Goal: Contribute content

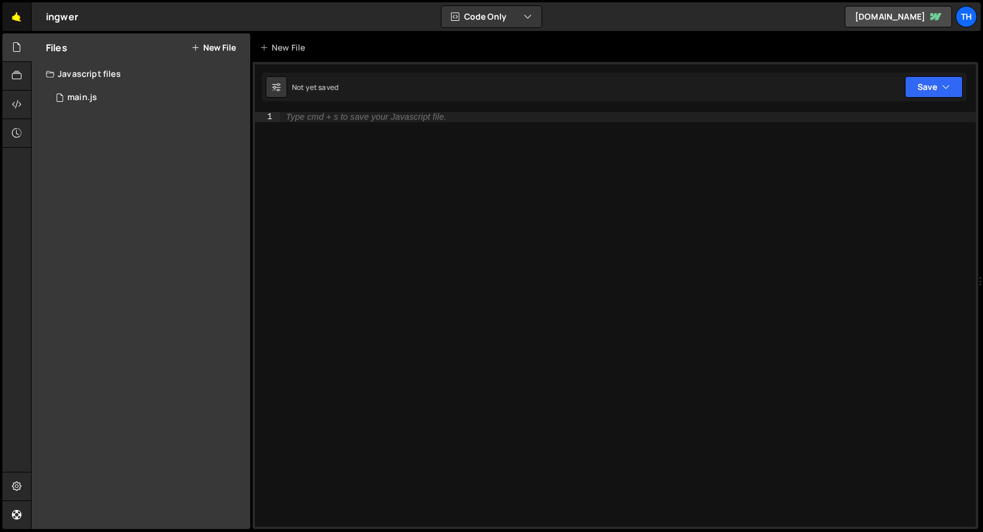
click at [26, 24] on link "🤙" at bounding box center [16, 16] width 29 height 29
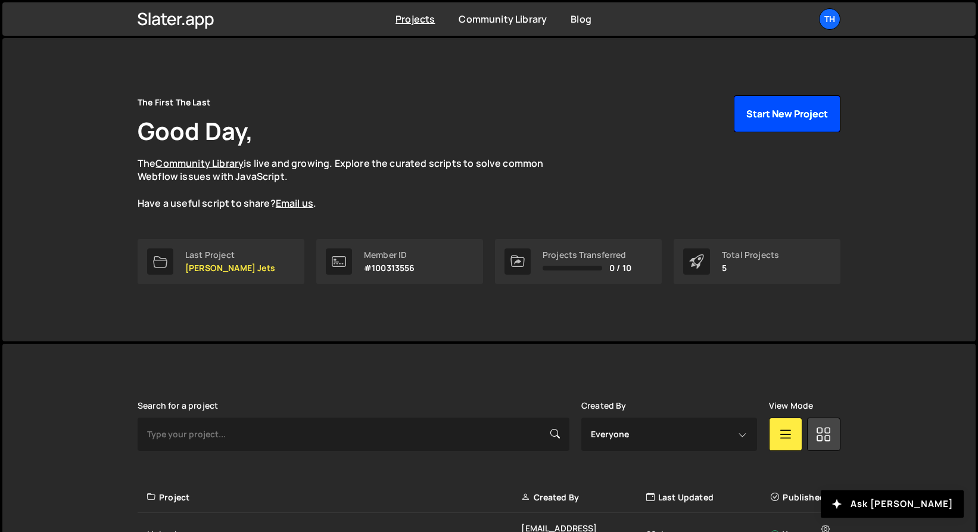
click at [820, 126] on button "Start New Project" at bounding box center [787, 113] width 107 height 37
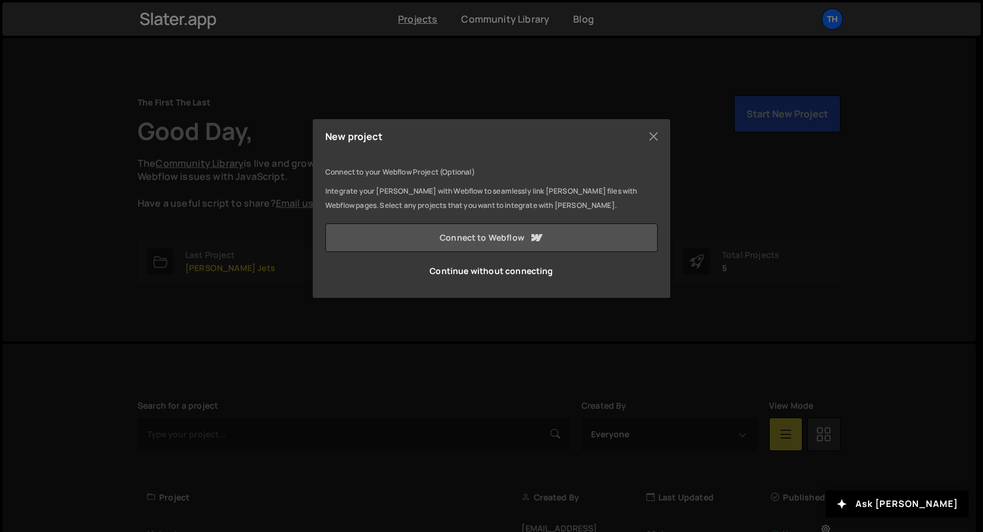
click at [455, 232] on link "Connect to Webflow" at bounding box center [491, 237] width 332 height 29
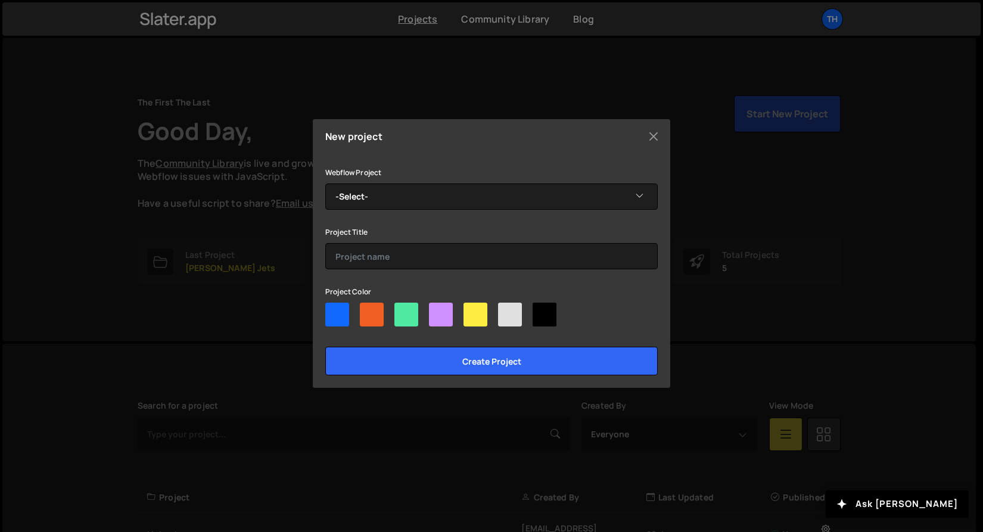
click at [470, 316] on div at bounding box center [475, 315] width 24 height 24
click at [470, 310] on input"] "radio" at bounding box center [467, 307] width 8 height 8
radio input"] "true"
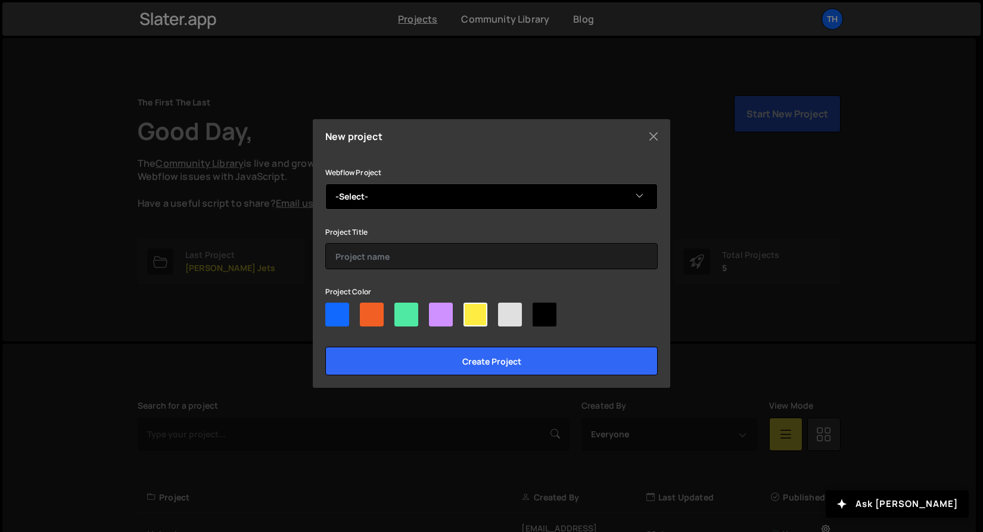
click at [446, 195] on select "-Select- Spectre" at bounding box center [491, 196] width 332 height 26
select select "68bc1f09d77de4fd470259b0"
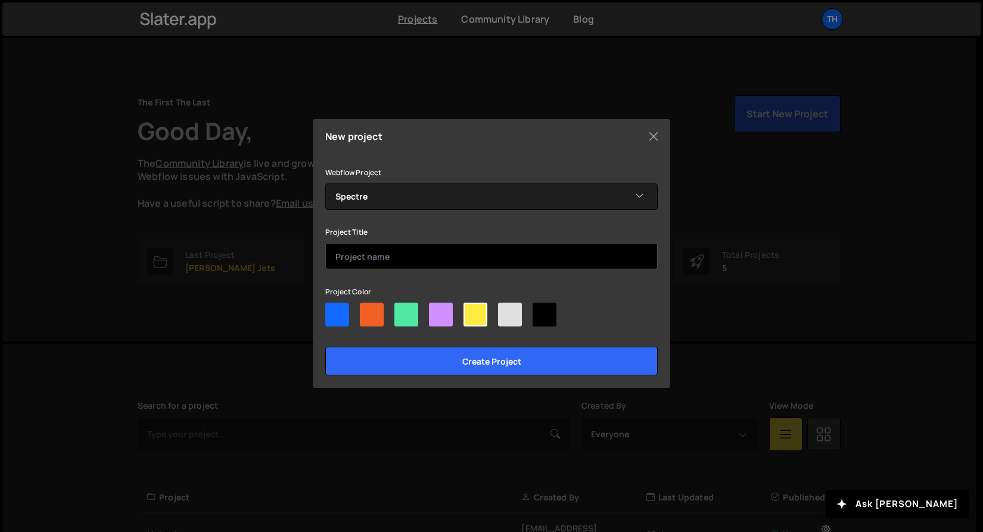
click at [391, 250] on input "text" at bounding box center [491, 256] width 332 height 26
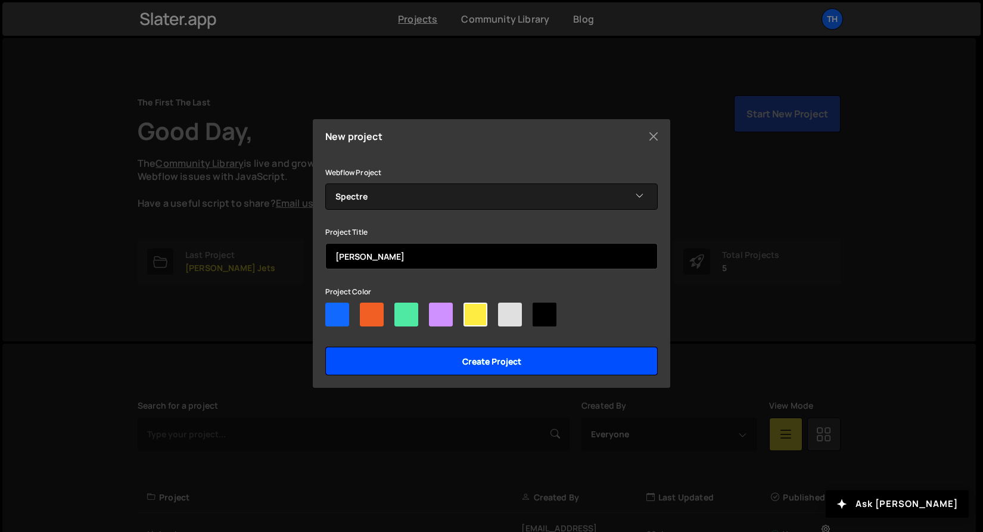
type input "Specter"
click at [406, 353] on input "Create project" at bounding box center [491, 361] width 332 height 29
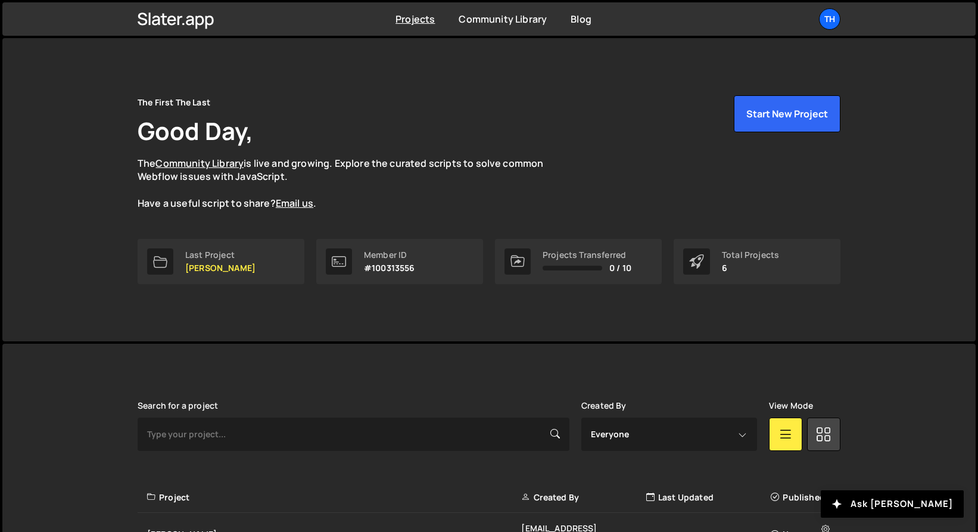
scroll to position [228, 0]
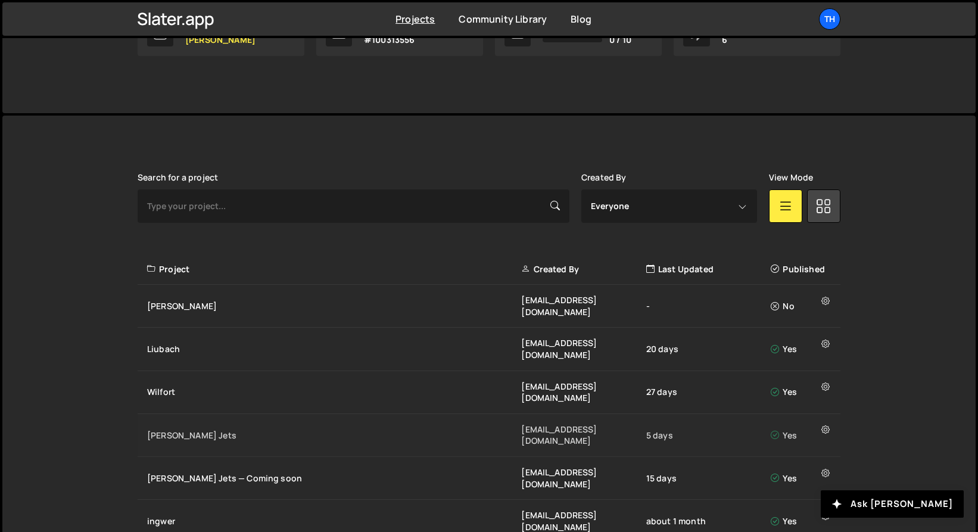
click at [439, 430] on div "Jesko Jets" at bounding box center [334, 436] width 374 height 12
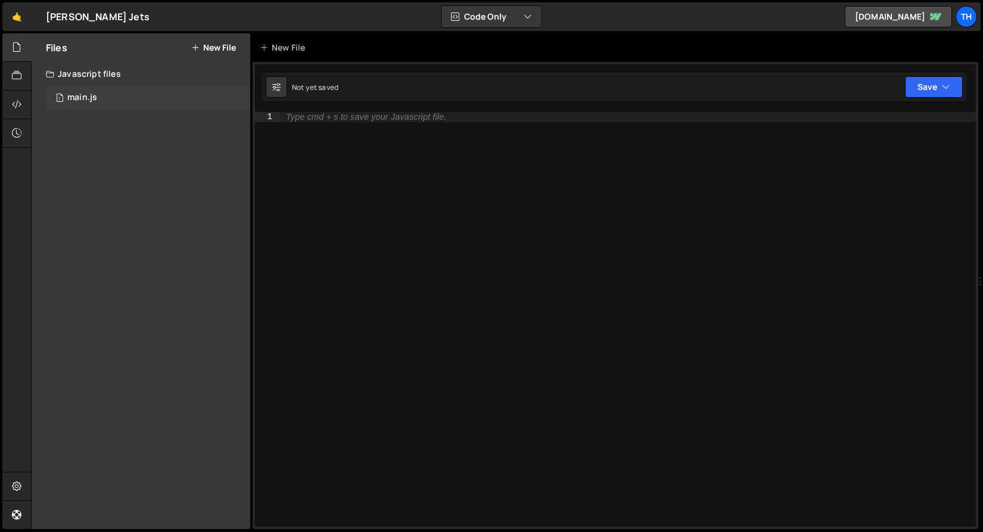
click at [86, 91] on div "1 main.js 0" at bounding box center [148, 98] width 204 height 24
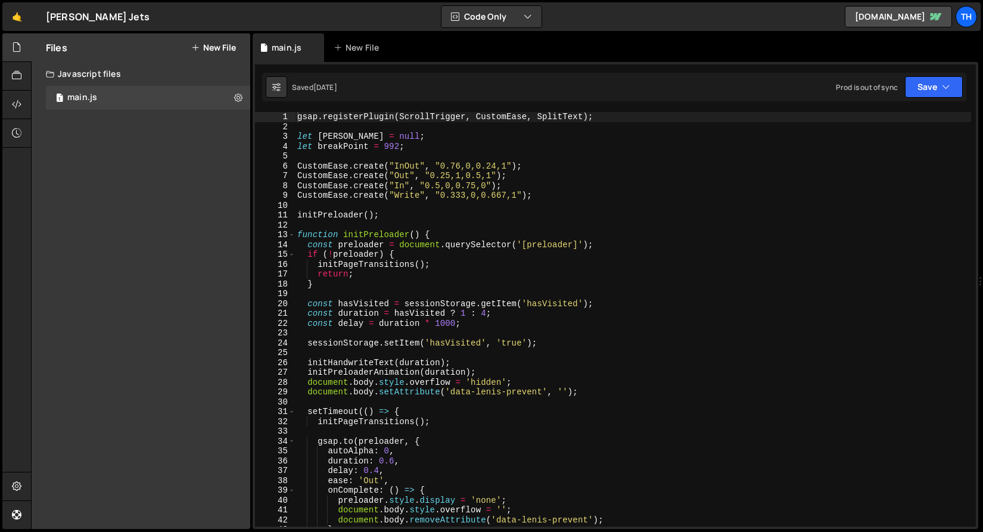
click at [381, 169] on div "gsap . registerPlugin ( ScrollTrigger , CustomEase , SplitText ) ; let lenis = …" at bounding box center [633, 329] width 676 height 434
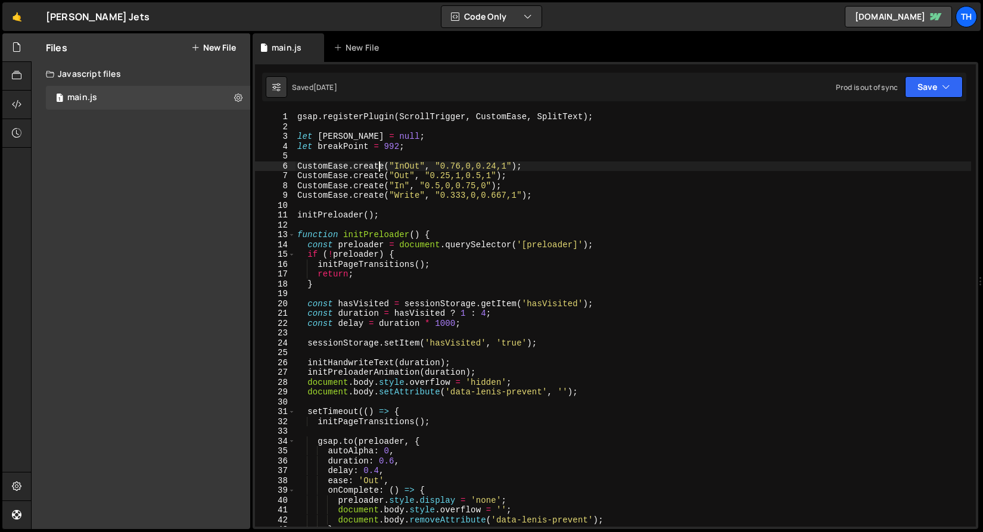
type textarea "}"
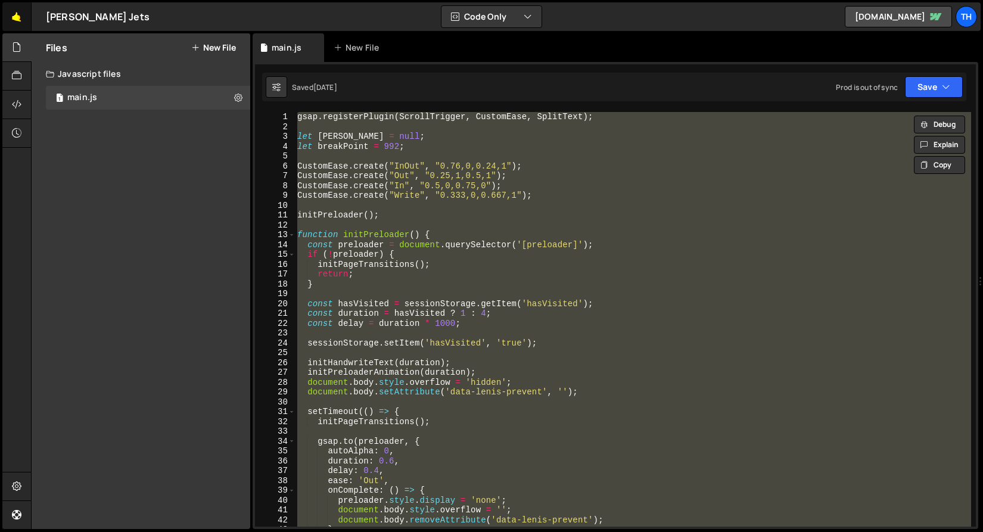
click at [26, 24] on link "🤙" at bounding box center [16, 16] width 29 height 29
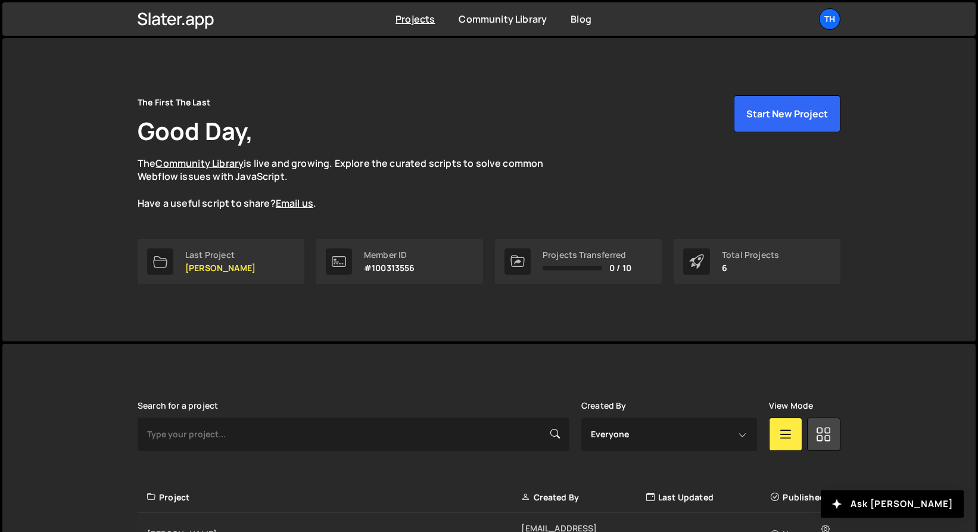
scroll to position [228, 0]
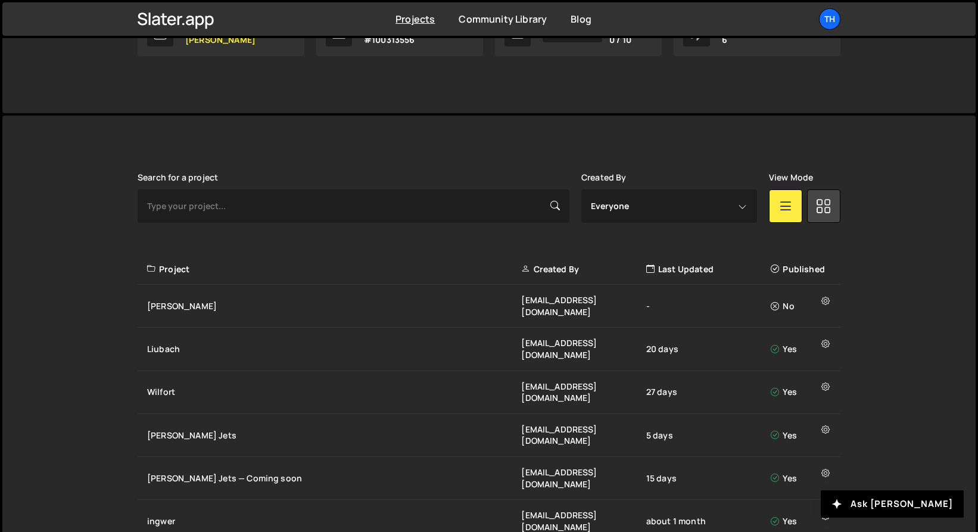
click at [206, 280] on div "Project Created By Last Updated Published" at bounding box center [489, 270] width 703 height 32
click at [204, 287] on div "Specter ivanchopei@thefirstthelast.agency - No" at bounding box center [489, 306] width 703 height 43
click at [196, 300] on div "Specter" at bounding box center [334, 306] width 374 height 12
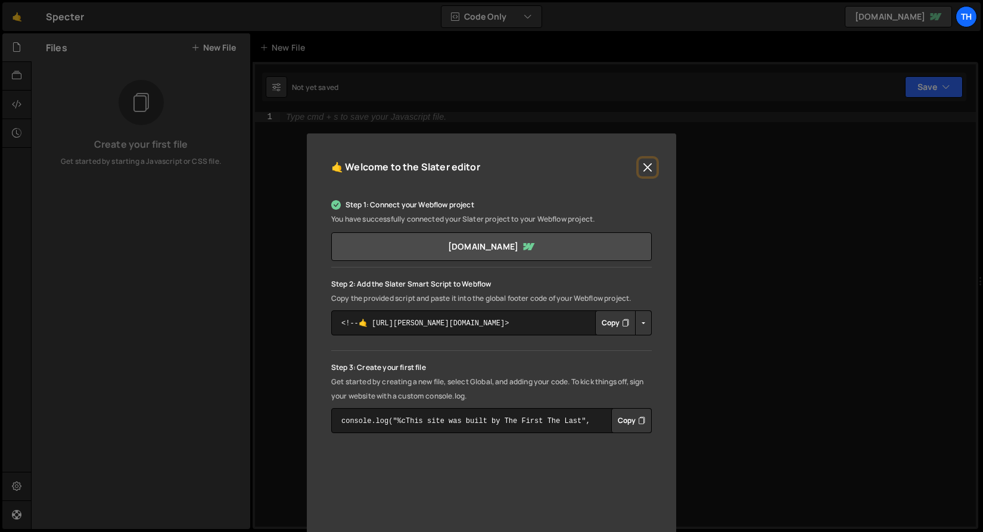
click at [639, 170] on button "Close" at bounding box center [648, 167] width 18 height 18
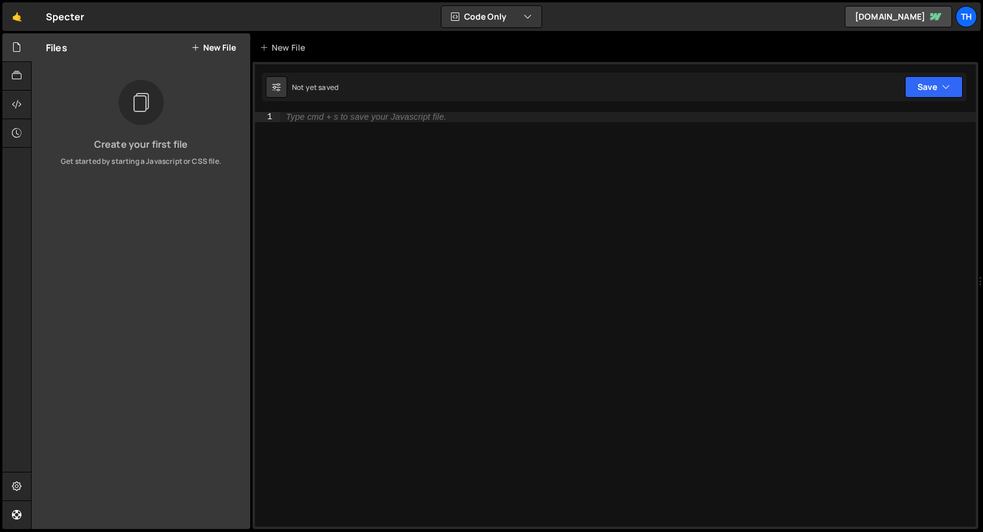
click at [227, 47] on button "New File" at bounding box center [213, 48] width 45 height 10
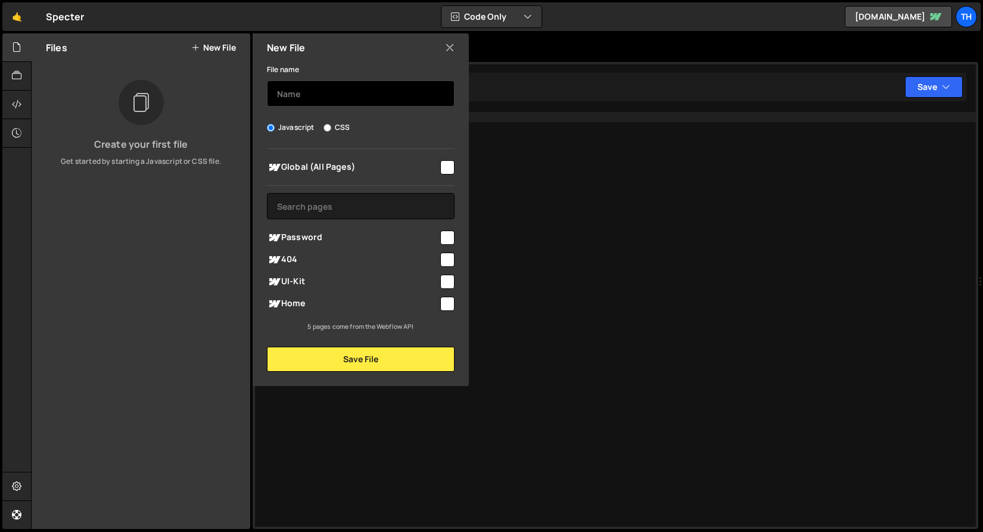
click at [281, 100] on input "text" at bounding box center [361, 93] width 188 height 26
type input "Main"
click at [444, 170] on input "checkbox" at bounding box center [447, 167] width 14 height 14
checkbox input "true"
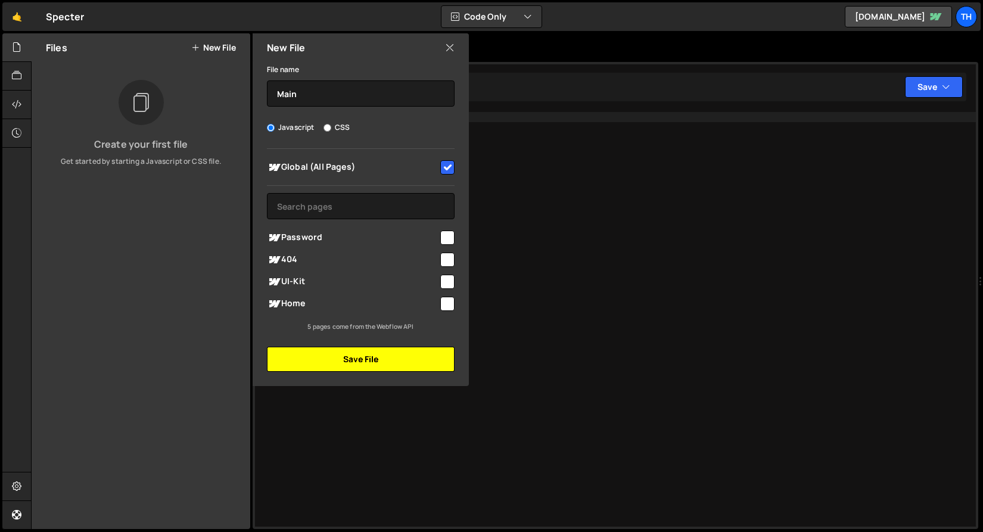
click at [374, 351] on button "Save File" at bounding box center [361, 359] width 188 height 25
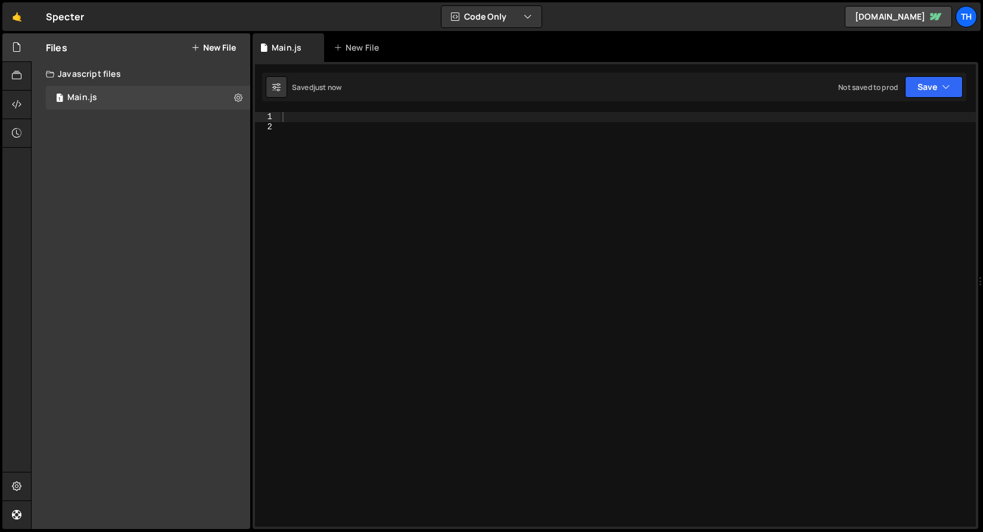
click at [321, 142] on div at bounding box center [628, 329] width 696 height 434
paste textarea
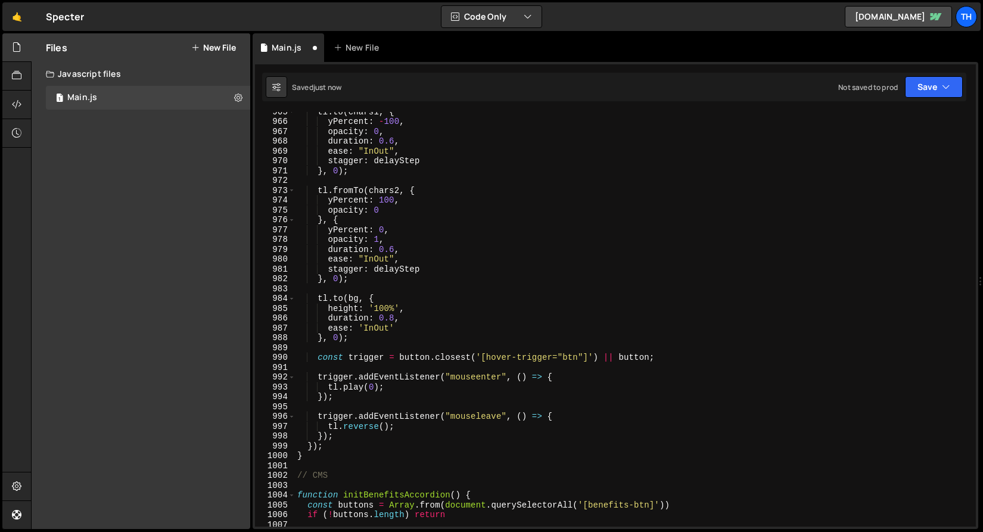
scroll to position [9271, 0]
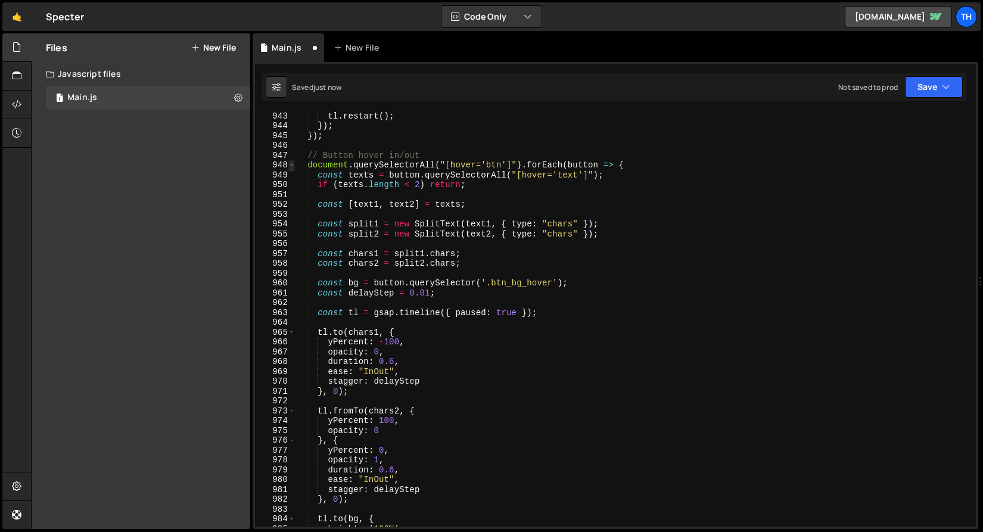
click at [294, 163] on span at bounding box center [291, 165] width 7 height 10
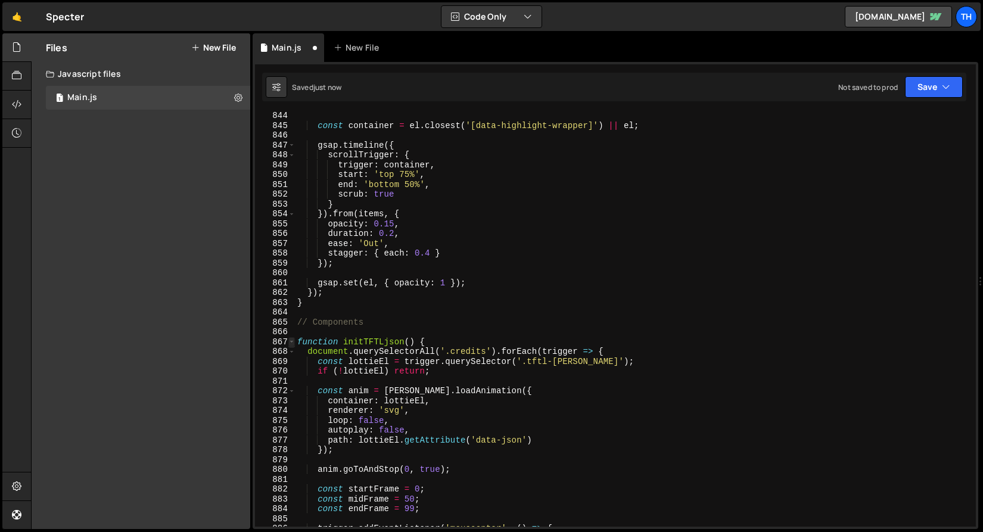
click at [291, 338] on span at bounding box center [291, 342] width 7 height 10
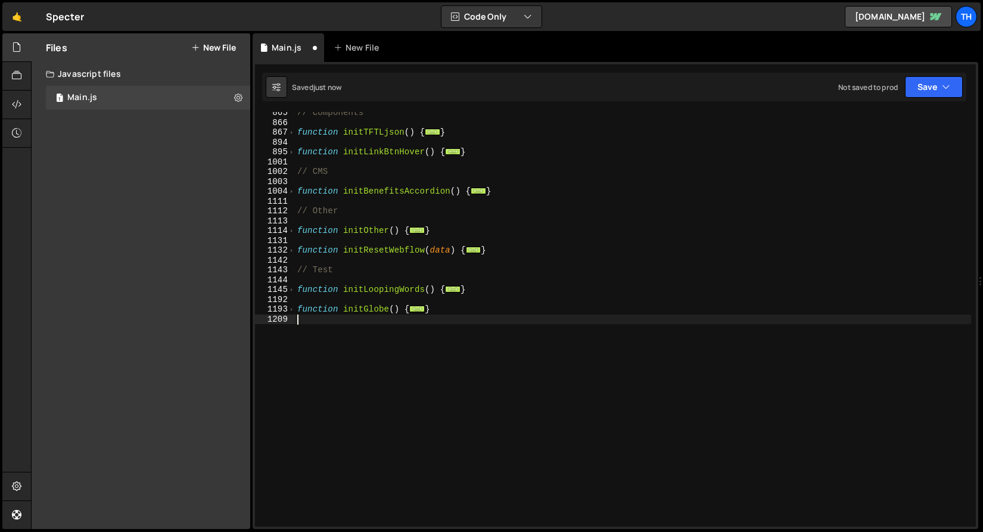
scroll to position [437, 0]
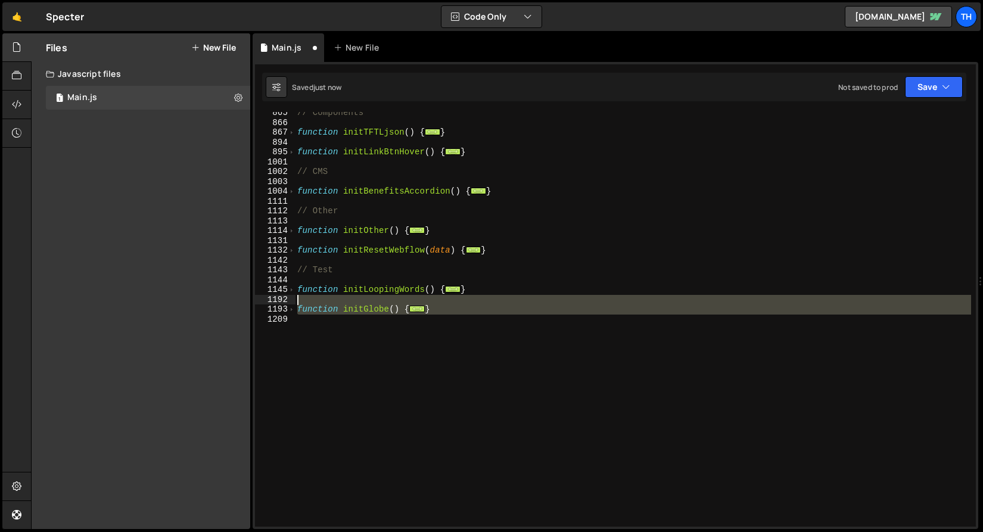
drag, startPoint x: 312, startPoint y: 332, endPoint x: 237, endPoint y: 298, distance: 82.6
click at [237, 298] on div "Files New File Create your first file Get started by starting a Javascript or C…" at bounding box center [507, 281] width 952 height 496
type textarea "function initGlobe() {"
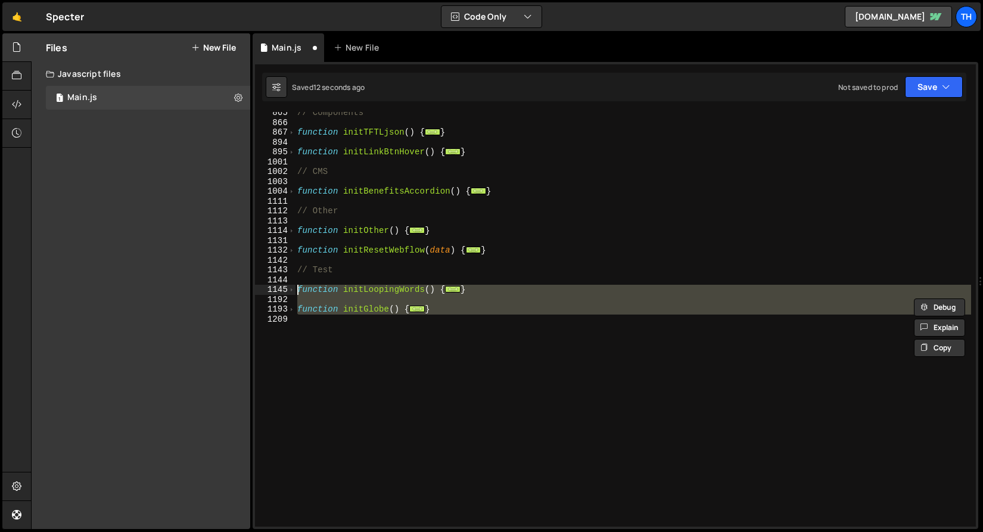
drag, startPoint x: 387, startPoint y: 347, endPoint x: 244, endPoint y: 291, distance: 153.0
click at [244, 291] on div "Files New File Create your first file Get started by starting a Javascript or C…" at bounding box center [507, 281] width 952 height 496
type textarea "function initLoopingWords() { const wordList = document.querySelector('[data-lo…"
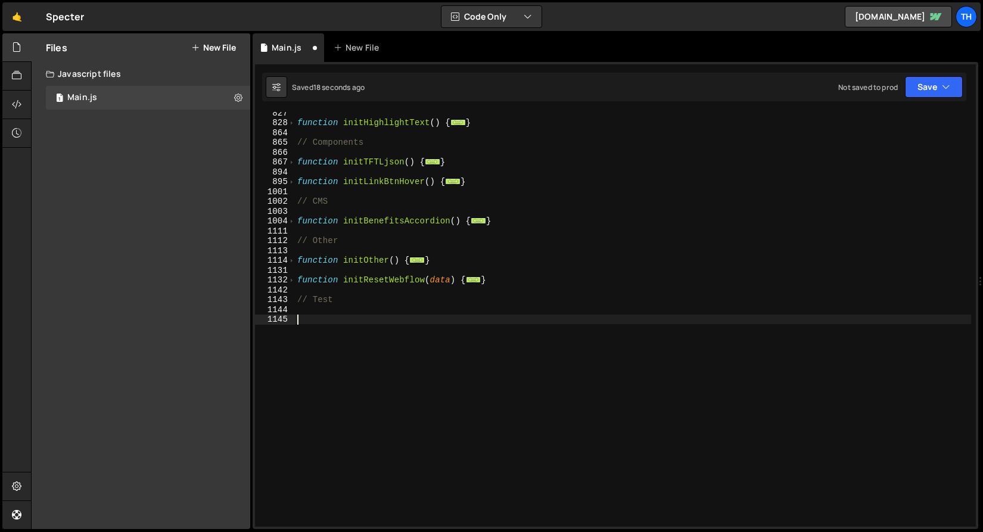
scroll to position [397, 0]
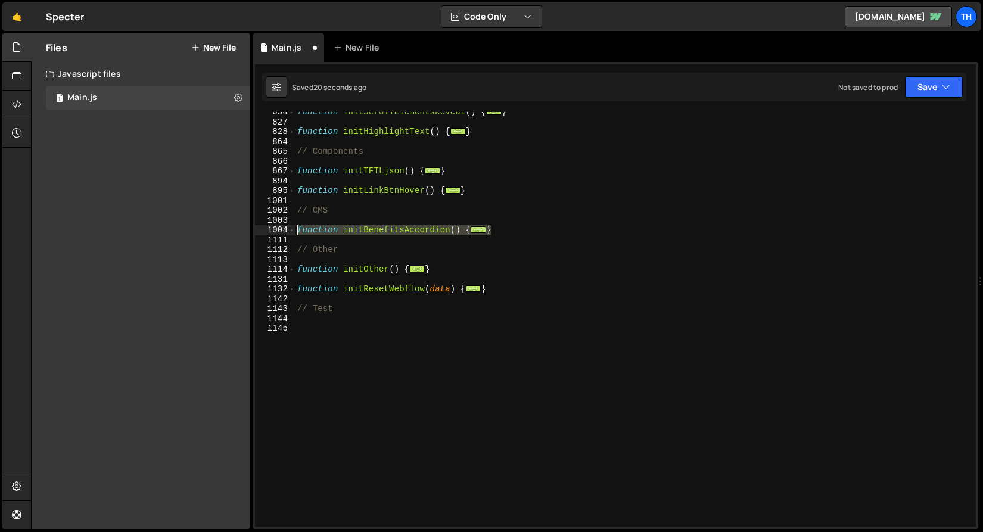
drag, startPoint x: 520, startPoint y: 231, endPoint x: 274, endPoint y: 229, distance: 246.1
click at [274, 229] on div "654 827 828 864 865 866 867 894 895 1001 1002 1003 1004 1111 1112 1113 1114 113…" at bounding box center [615, 319] width 721 height 415
type textarea "function initBenefitsAccordion() { const buttons = Array.from(document.querySel…"
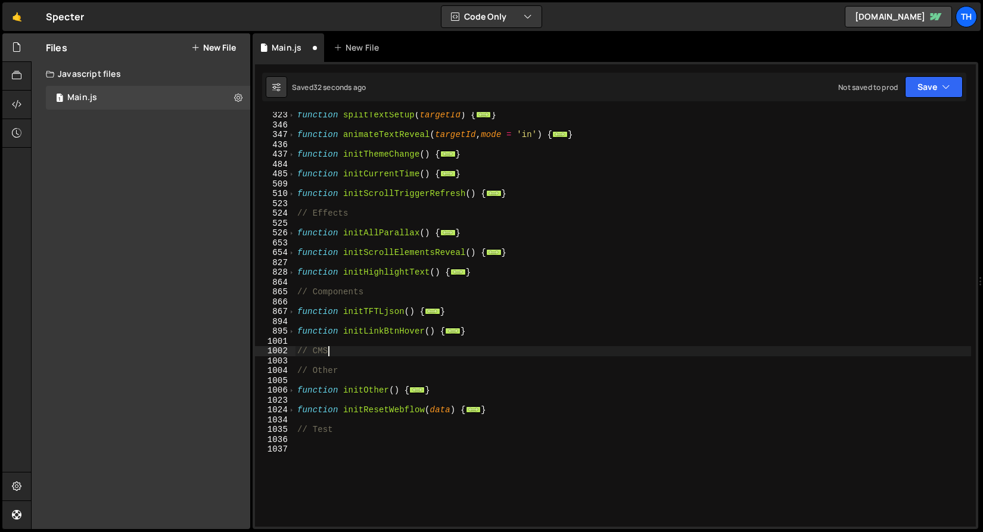
scroll to position [253, 0]
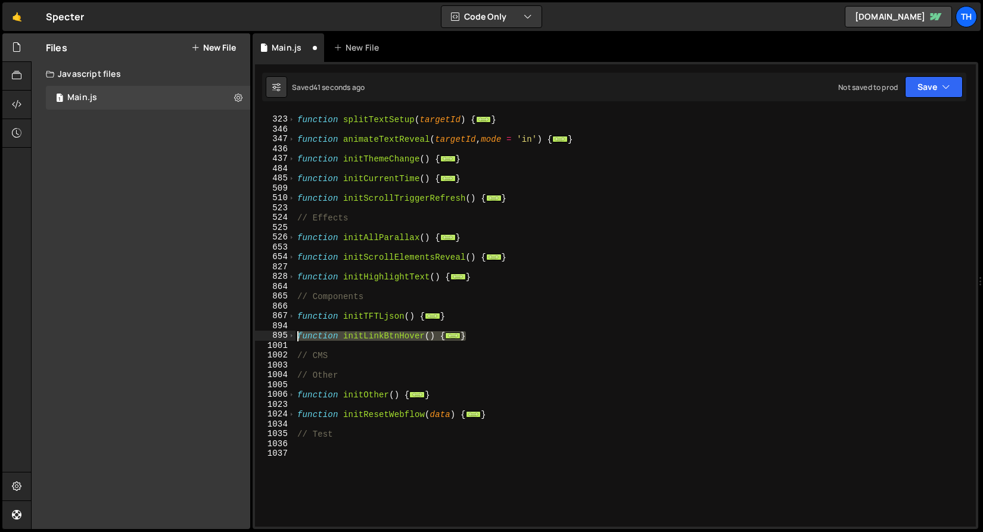
drag, startPoint x: 491, startPoint y: 335, endPoint x: 285, endPoint y: 337, distance: 206.1
click at [285, 337] on div "// CMS 322 323 346 347 436 437 484 485 509 510 523 524 525 526 653 654 827 828 …" at bounding box center [615, 319] width 721 height 415
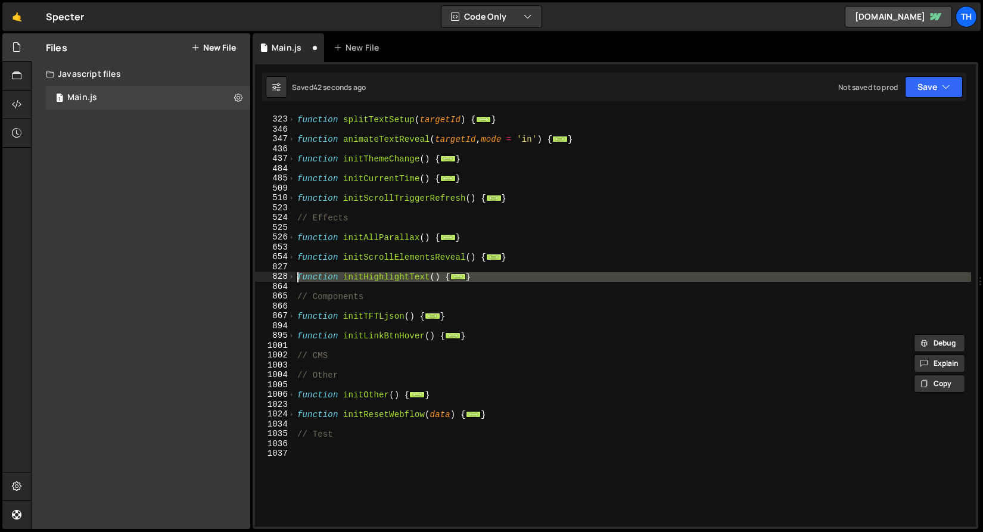
drag, startPoint x: 493, startPoint y: 284, endPoint x: 285, endPoint y: 278, distance: 207.4
click at [285, 278] on div "function initLinkBtnHover() { // Link hover in/out 322 323 346 347 436 437 484 …" at bounding box center [615, 319] width 721 height 415
type textarea "function initHighlightText() { const targets = Array.from(document.querySelecto…"
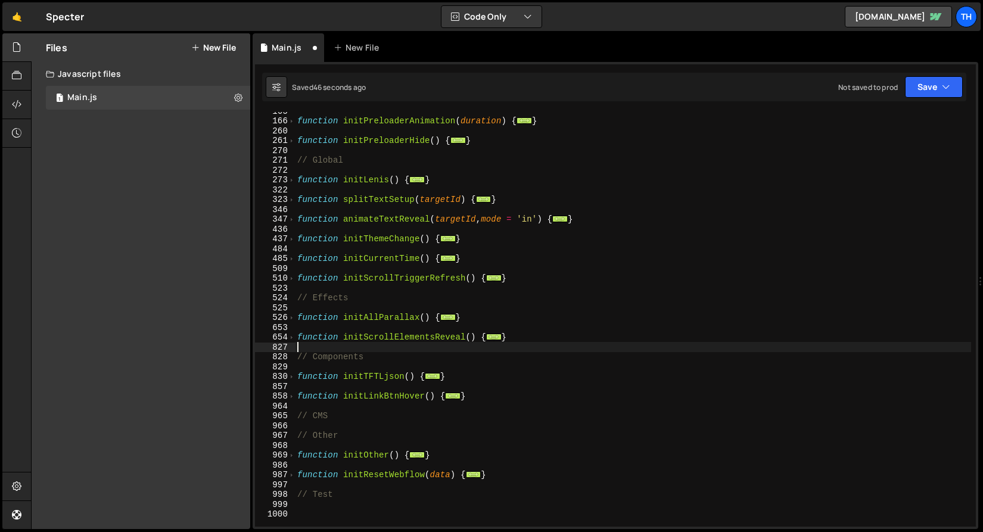
scroll to position [136, 0]
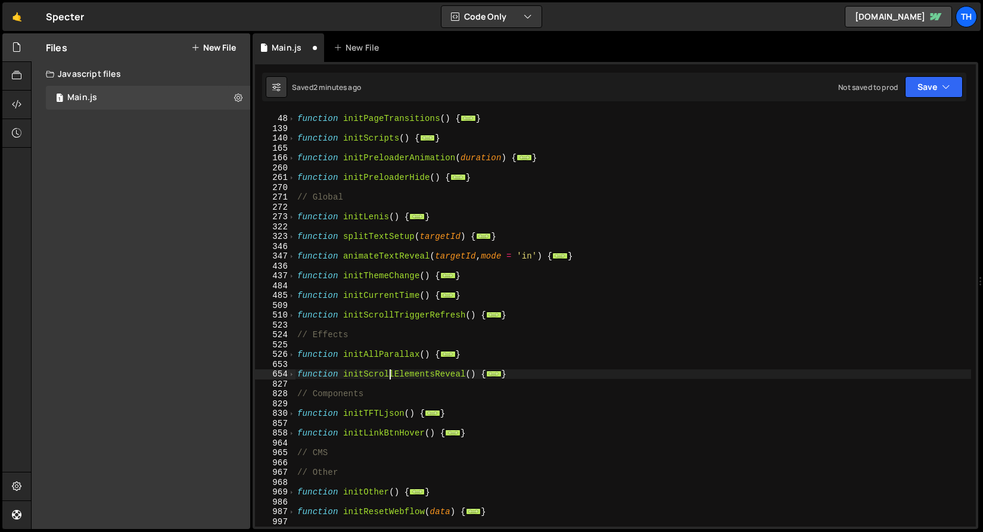
click at [390, 378] on div "function initPageTransitions ( ) { ... } function initScripts ( ) { ... } funct…" at bounding box center [633, 321] width 676 height 434
type textarea "function initScrollElementsReveal() {"
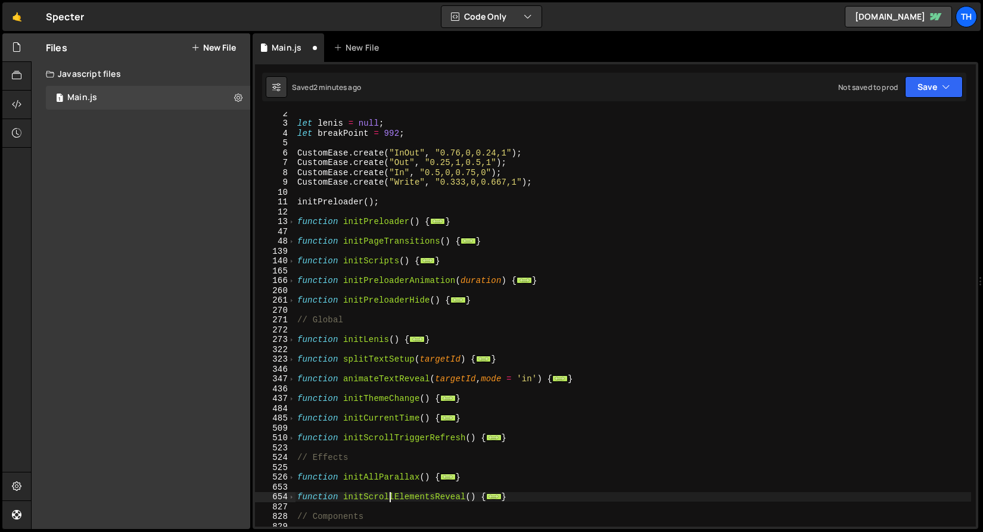
scroll to position [0, 0]
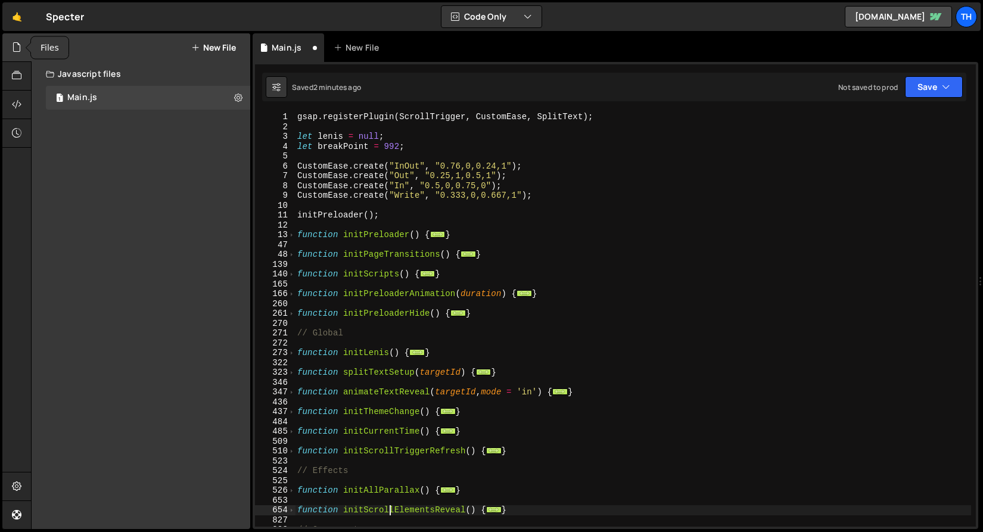
click at [17, 51] on icon at bounding box center [17, 47] width 10 height 13
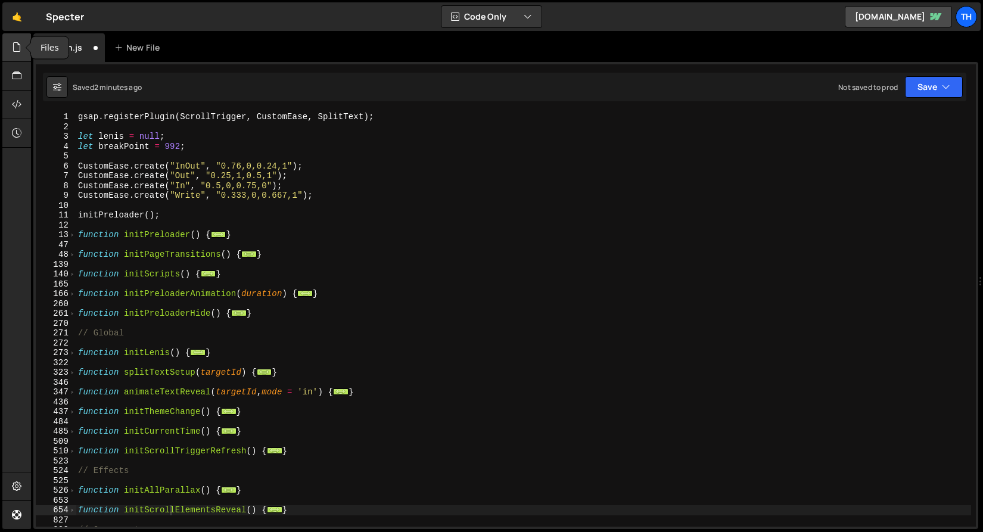
click at [17, 51] on icon at bounding box center [17, 47] width 10 height 13
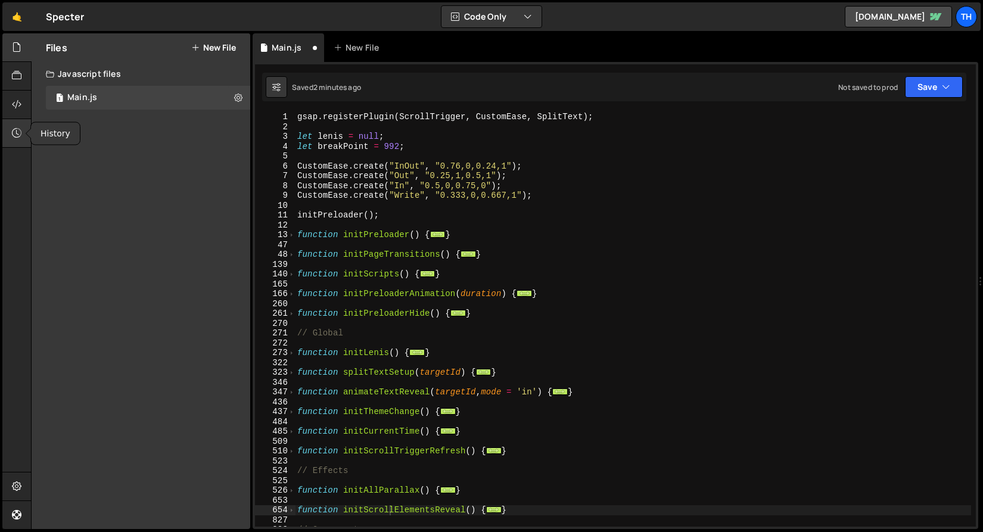
click at [18, 127] on icon at bounding box center [17, 132] width 10 height 13
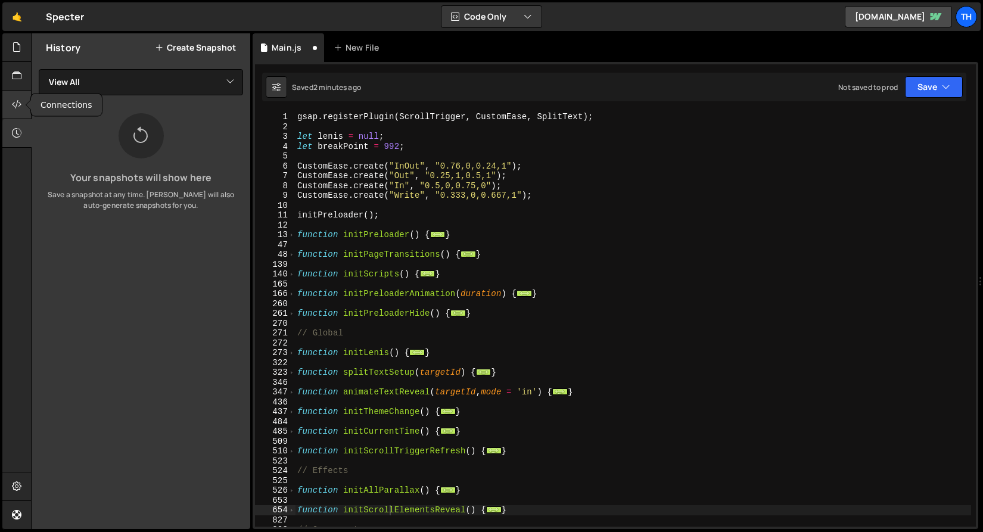
click at [11, 94] on div at bounding box center [16, 105] width 29 height 29
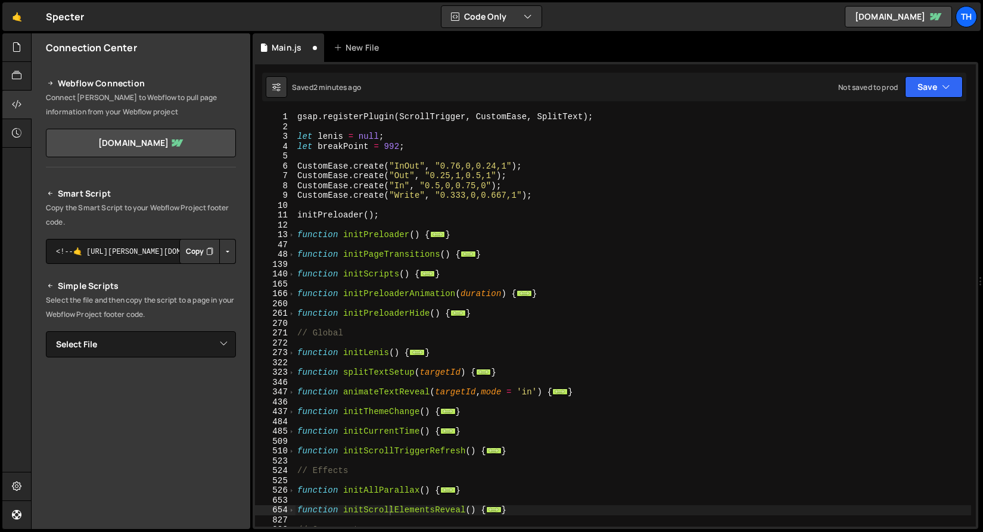
click at [190, 244] on button "Copy" at bounding box center [199, 251] width 41 height 25
